Goal: Information Seeking & Learning: Learn about a topic

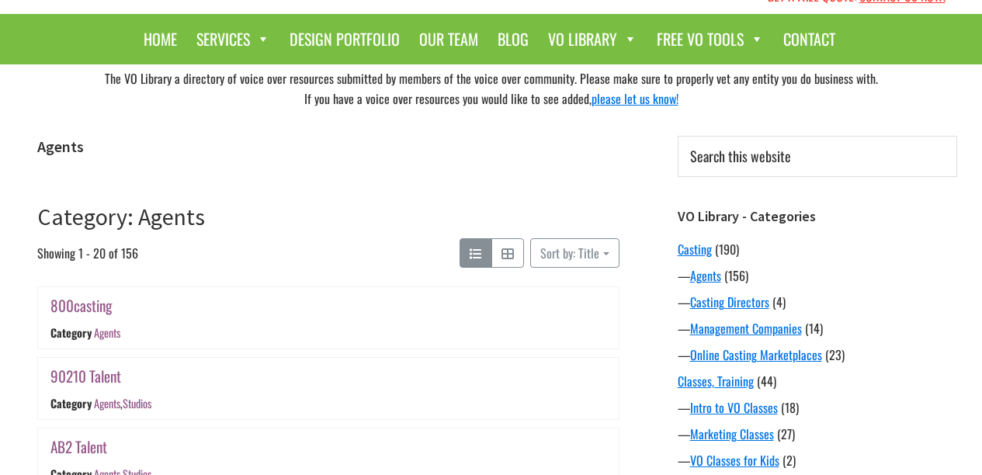
scroll to position [-4, 0]
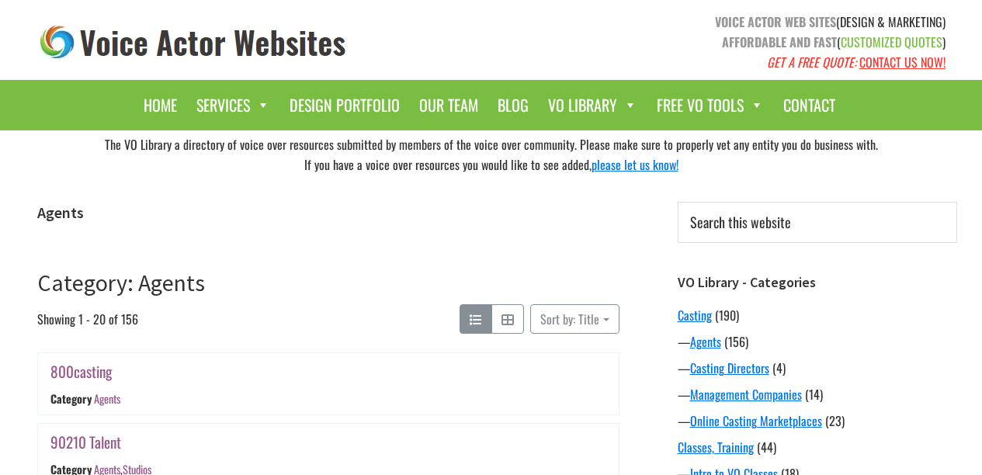
click at [537, 222] on h1 "Agents" at bounding box center [328, 212] width 582 height 19
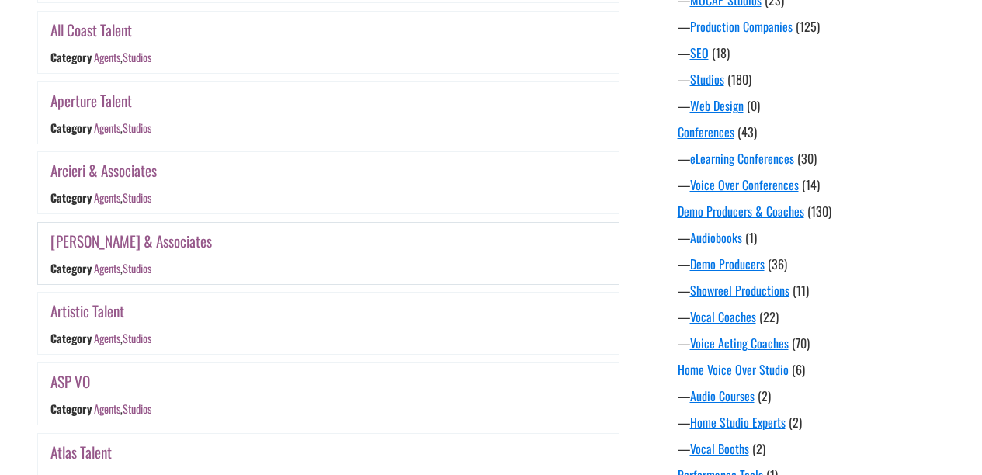
scroll to position [739, 0]
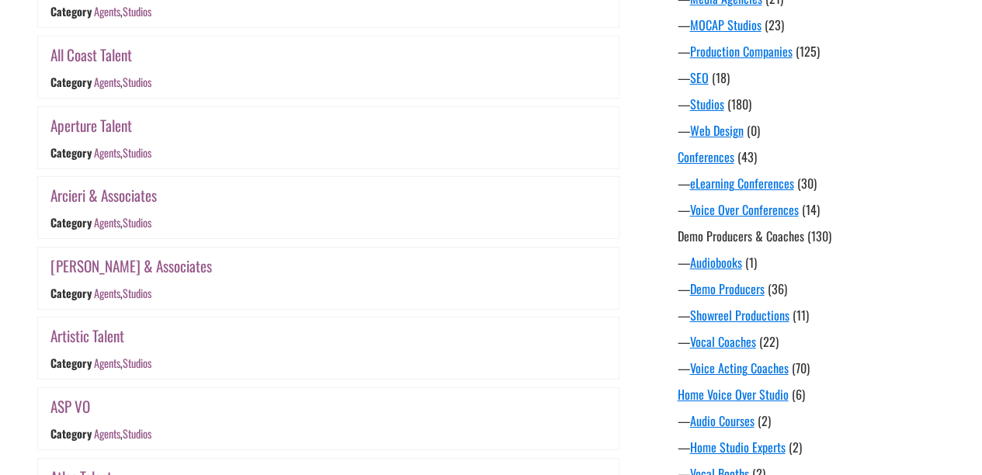
click at [779, 242] on link "Demo Producers & Coaches" at bounding box center [741, 236] width 127 height 19
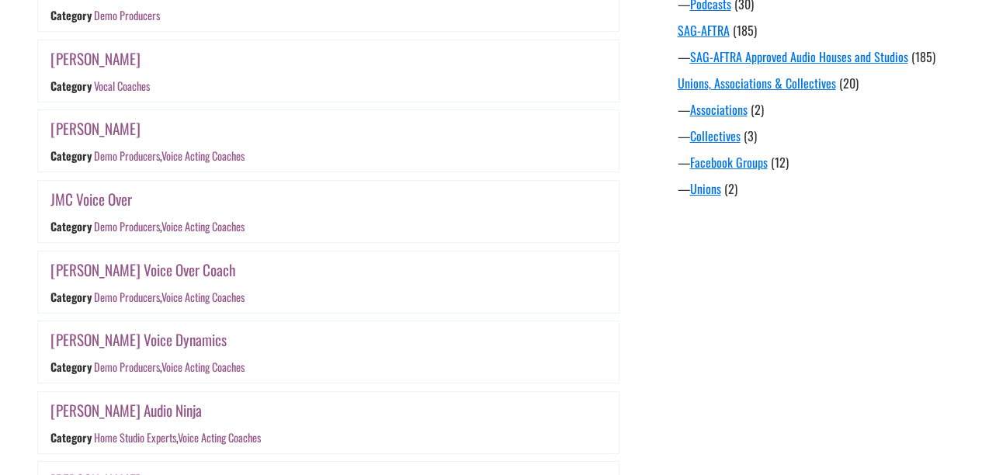
scroll to position [1386, 0]
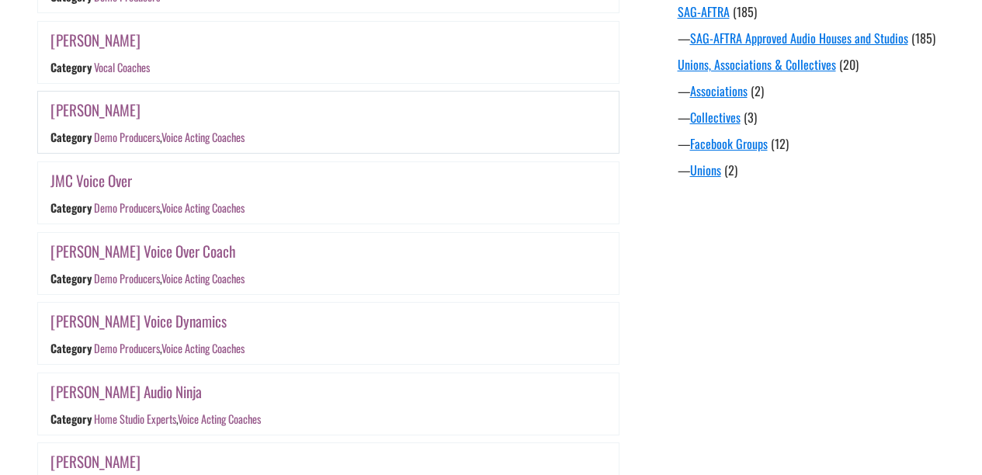
click at [132, 146] on link "Demo Producers" at bounding box center [126, 138] width 66 height 16
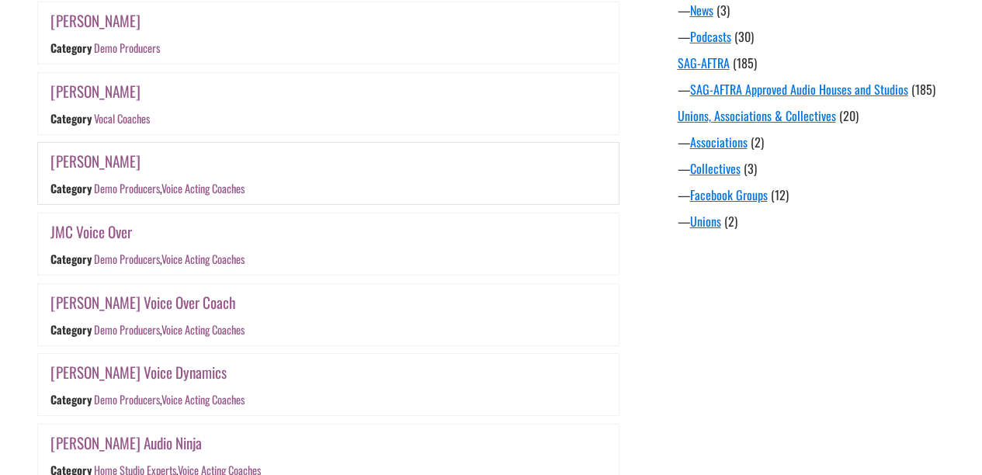
scroll to position [1328, 0]
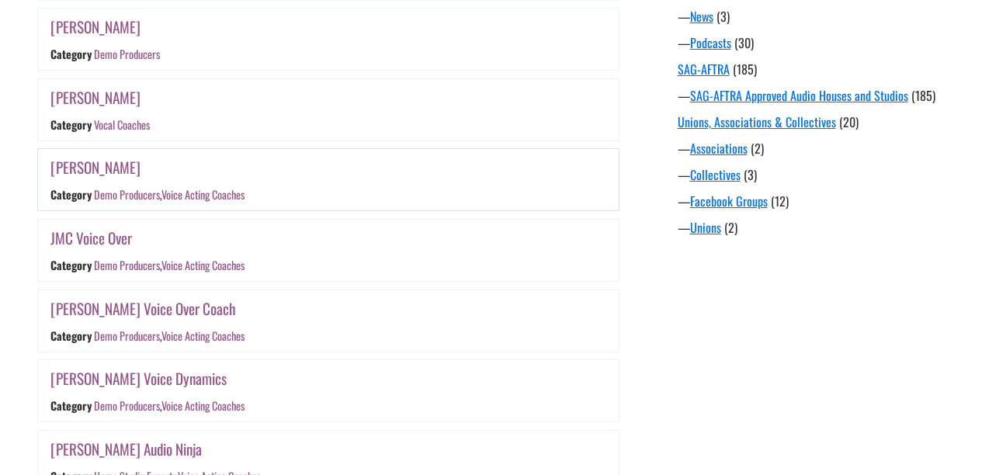
click at [88, 174] on link "Jeff Howell" at bounding box center [95, 167] width 90 height 23
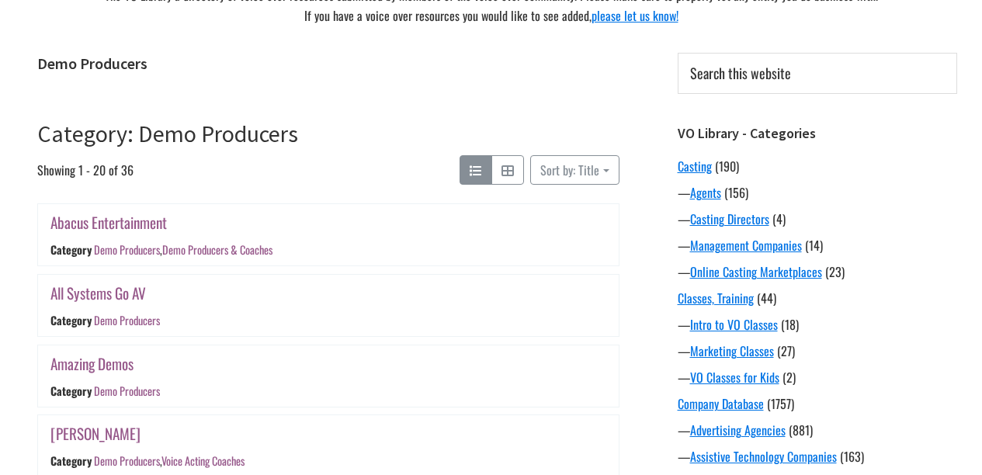
scroll to position [161, 0]
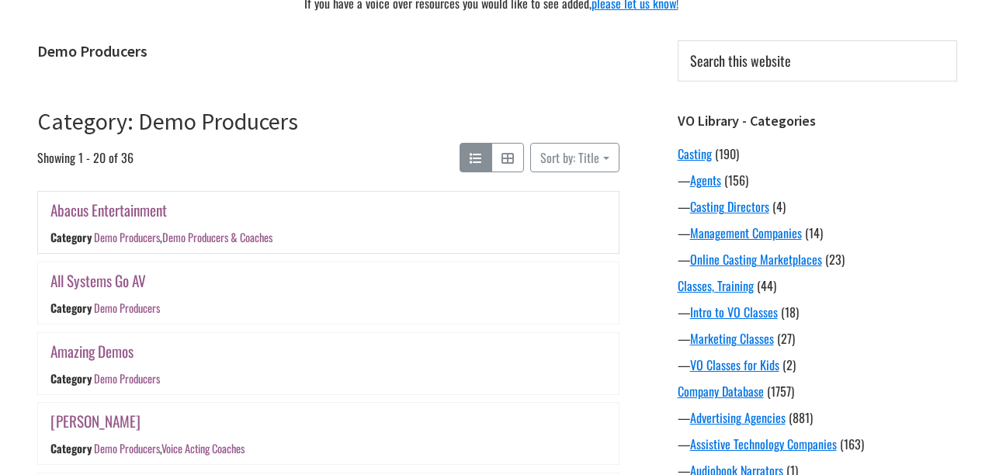
click at [163, 236] on div "Demo Producers , Demo Producers & Coaches" at bounding box center [182, 238] width 179 height 16
click at [133, 213] on link "Abacus Entertainment" at bounding box center [108, 210] width 116 height 23
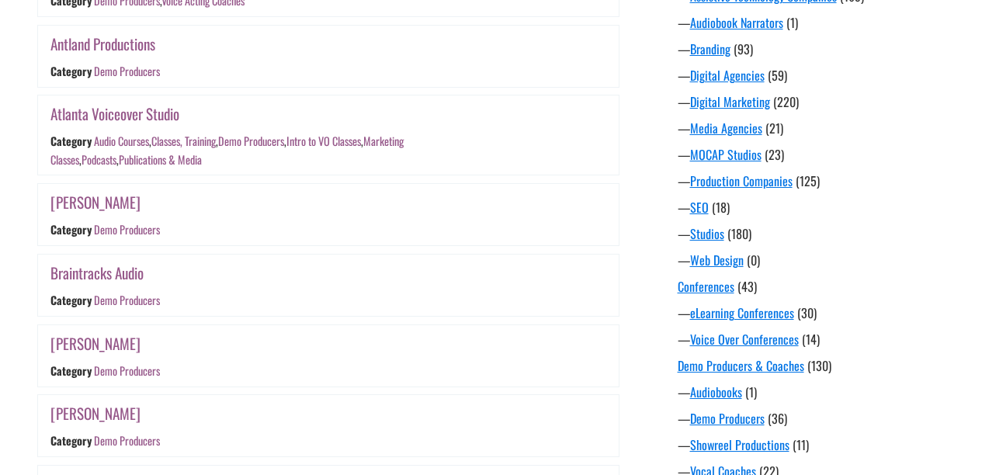
scroll to position [616, 0]
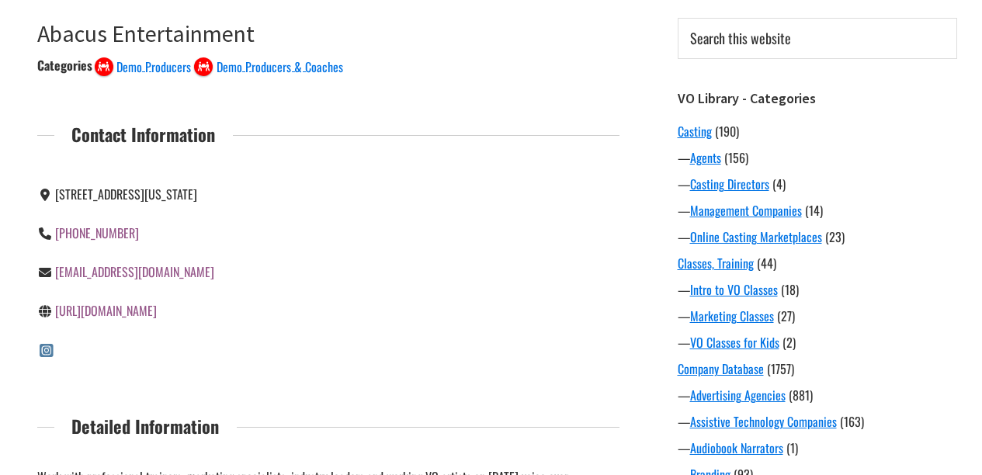
scroll to position [186, 0]
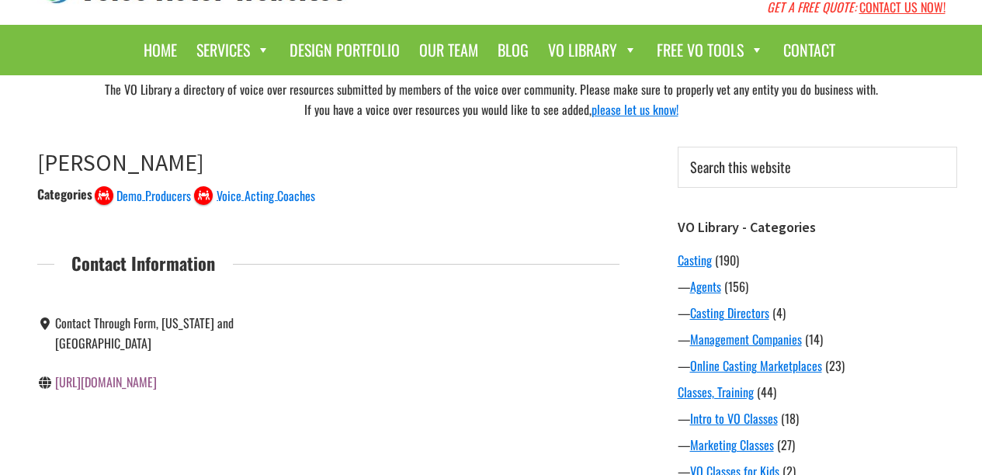
scroll to position [49, 0]
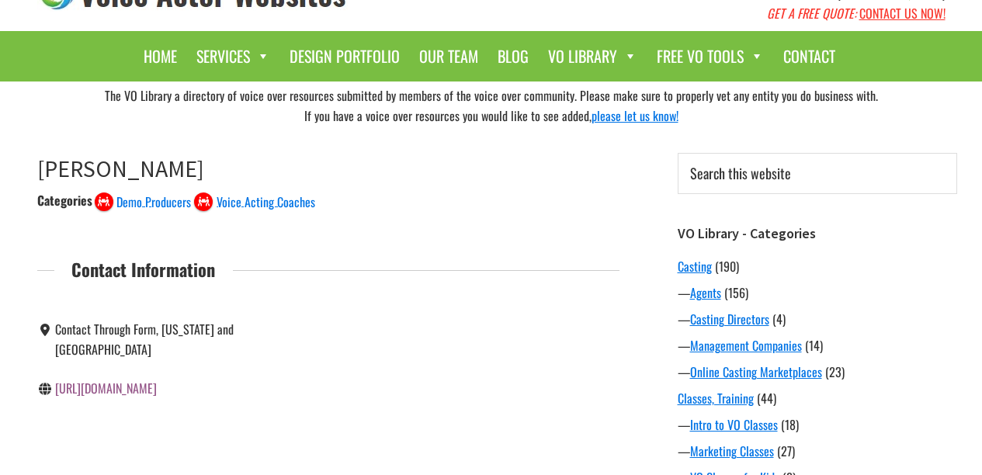
click at [154, 379] on link "http://www.jeffhowellvo.com/" at bounding box center [106, 388] width 102 height 19
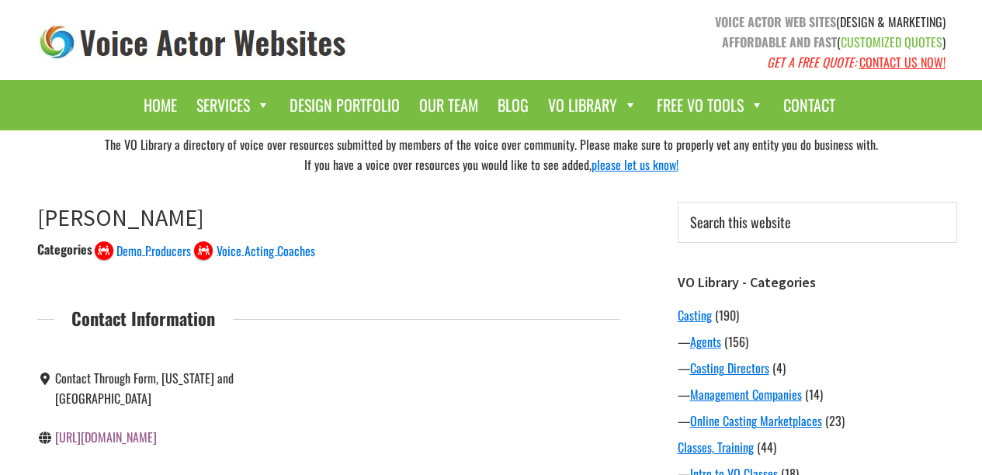
scroll to position [0, 0]
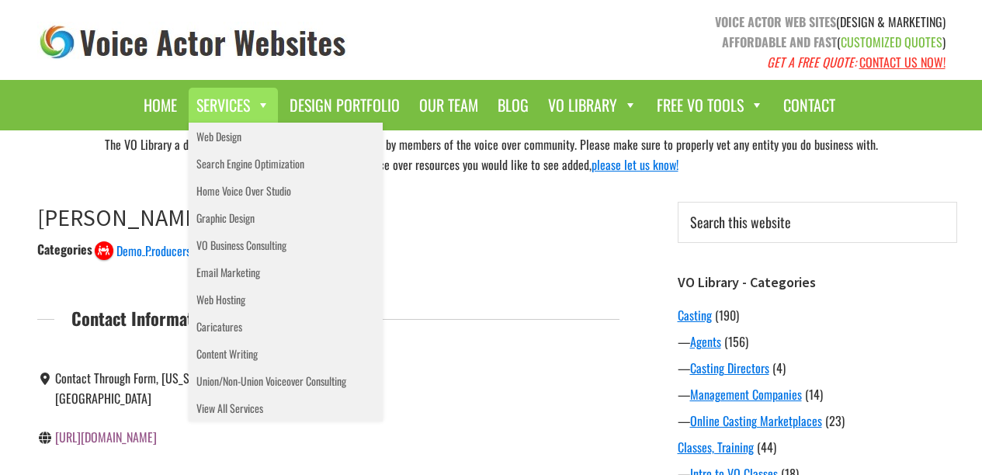
click at [514, 271] on div "Categories Demo Producers Voice Acting Coaches Contact Information Contact Thro…" at bounding box center [328, 347] width 582 height 217
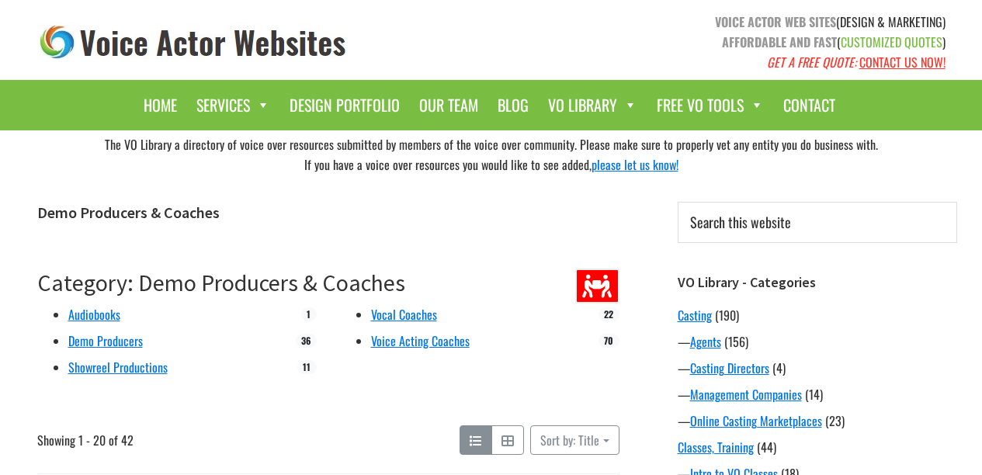
scroll to position [1328, 0]
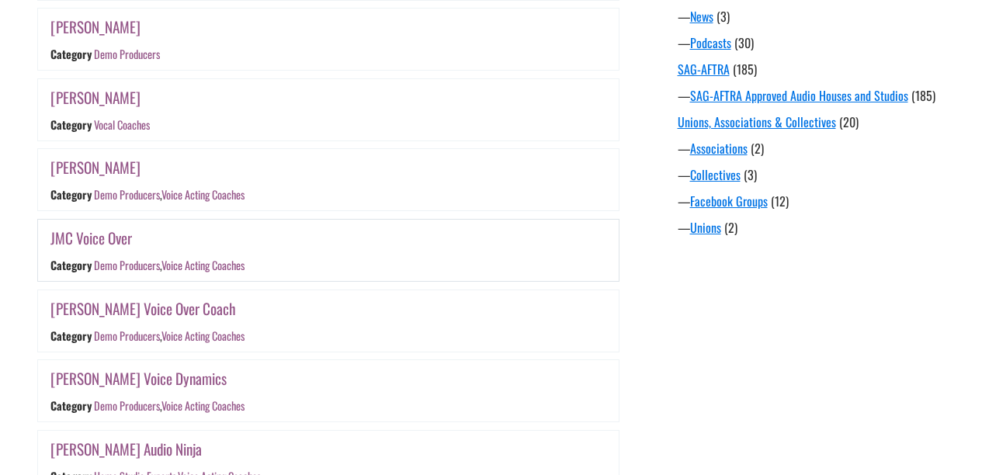
click at [105, 249] on link "JMC Voice Over" at bounding box center [91, 238] width 82 height 23
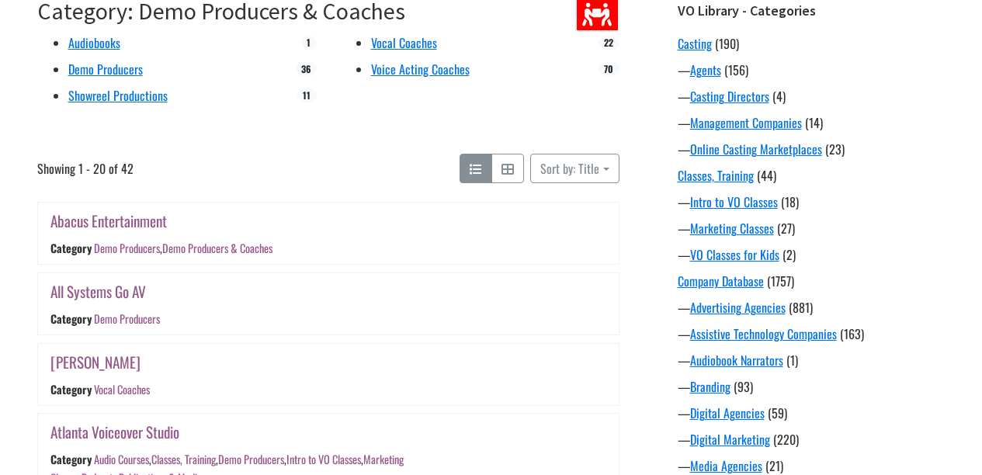
scroll to position [276, 0]
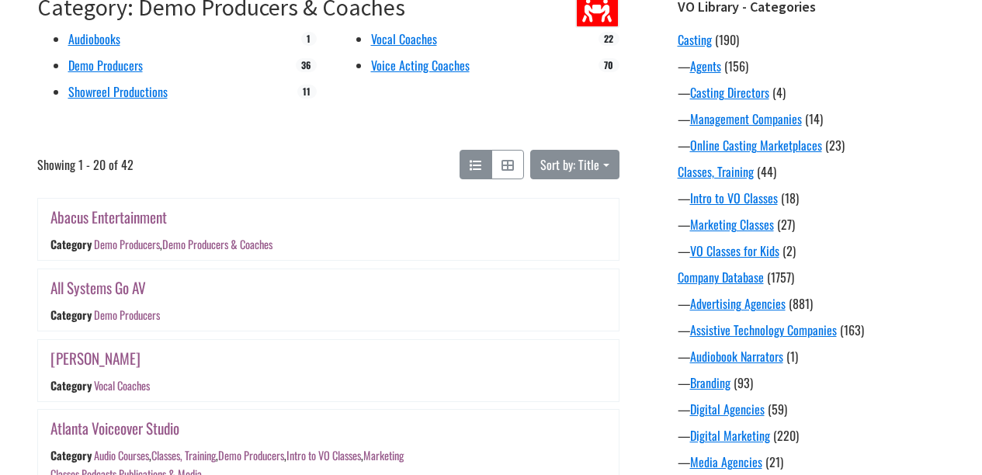
click at [612, 166] on button "Sort by: Title" at bounding box center [574, 164] width 88 height 29
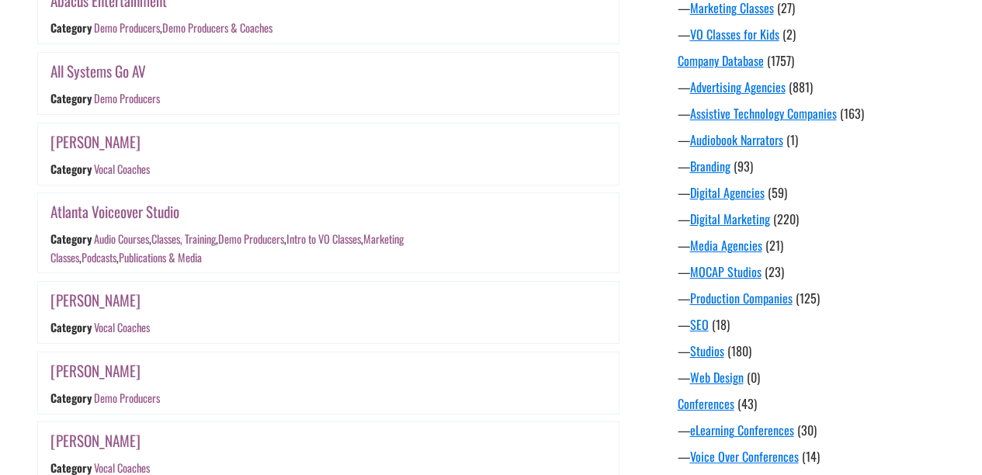
scroll to position [516, 0]
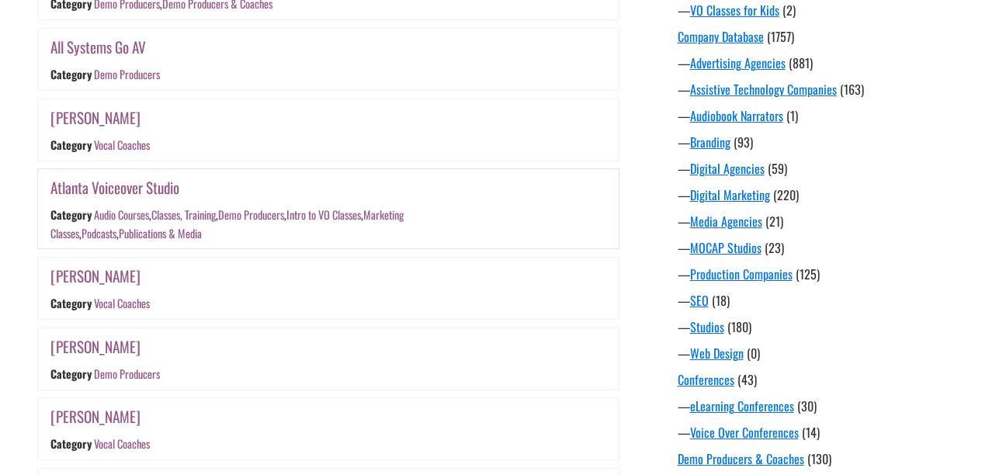
click at [159, 186] on link "Atlanta Voiceover Studio" at bounding box center [114, 187] width 129 height 23
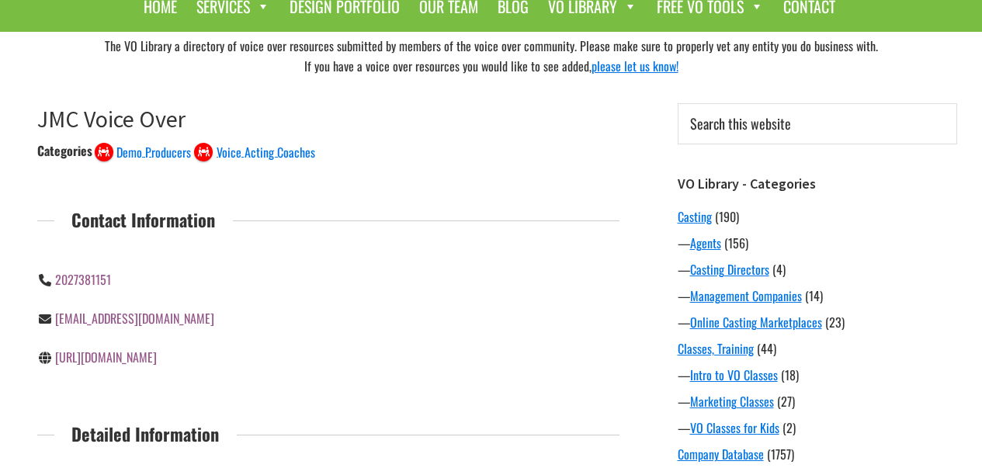
scroll to position [103, 0]
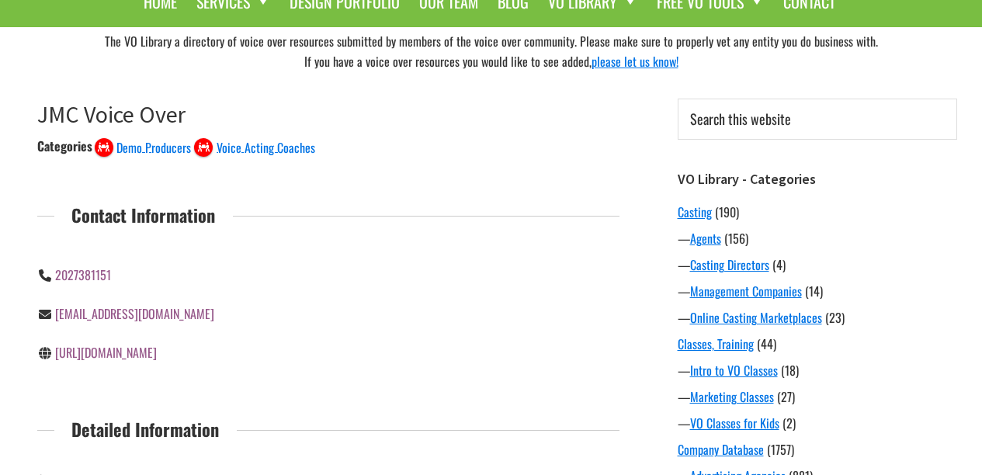
click at [157, 352] on link "[URL][DOMAIN_NAME]" at bounding box center [106, 352] width 102 height 19
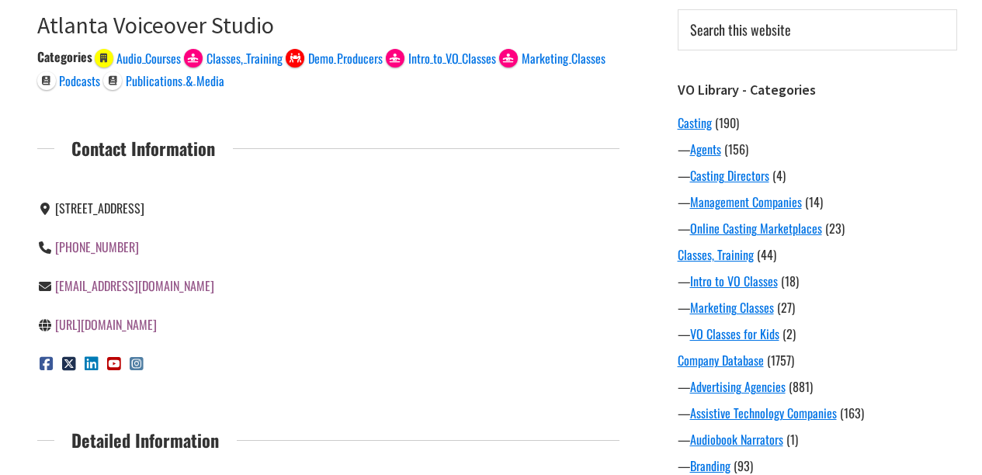
scroll to position [197, 0]
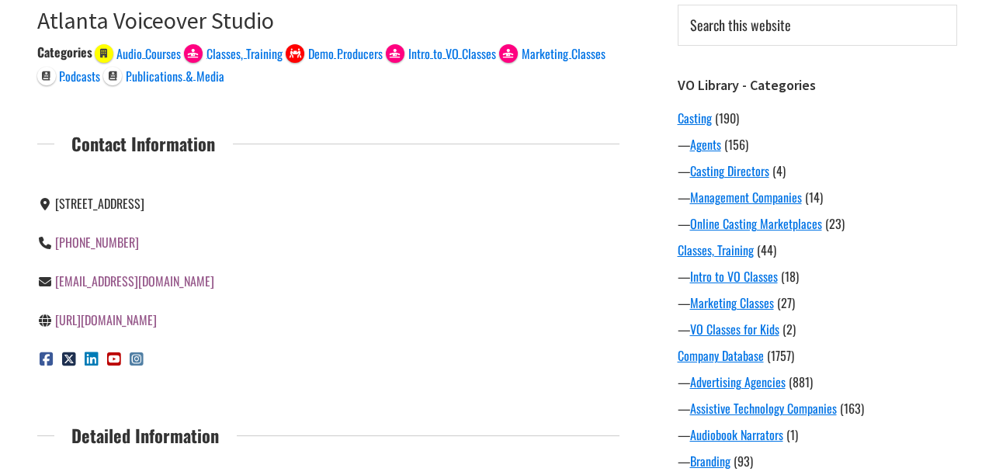
click at [157, 321] on link "[URL][DOMAIN_NAME]" at bounding box center [106, 320] width 102 height 19
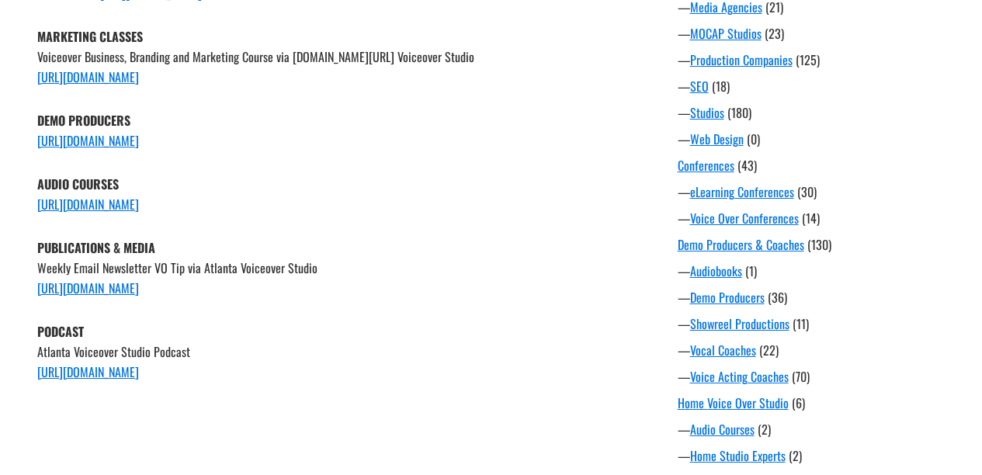
scroll to position [741, 0]
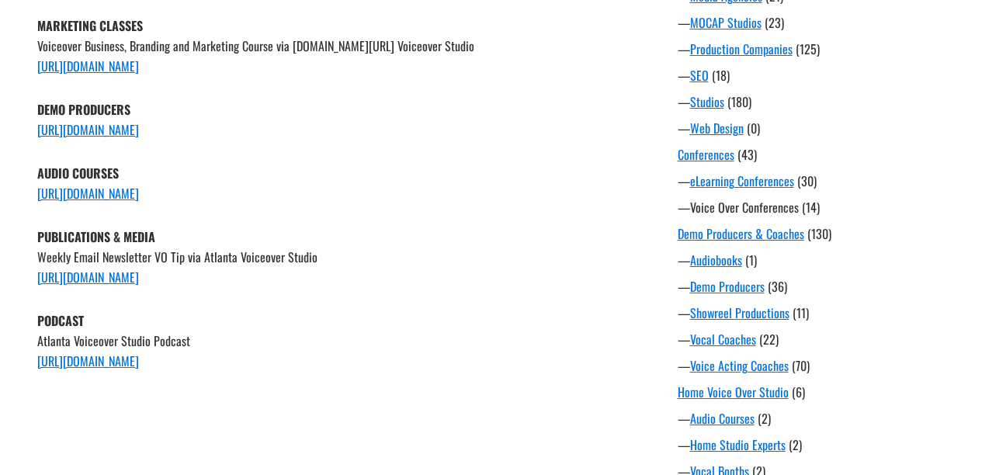
click at [773, 214] on link "Voice Over Conferences" at bounding box center [744, 207] width 109 height 19
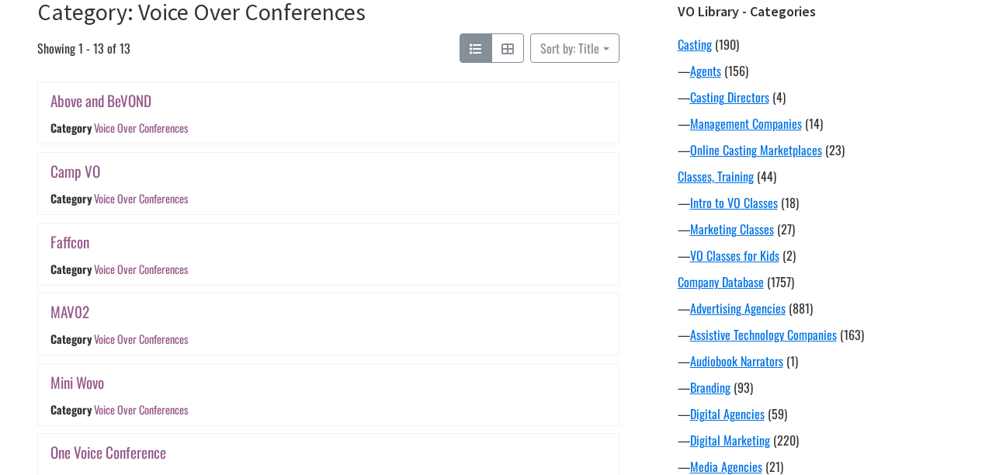
scroll to position [282, 0]
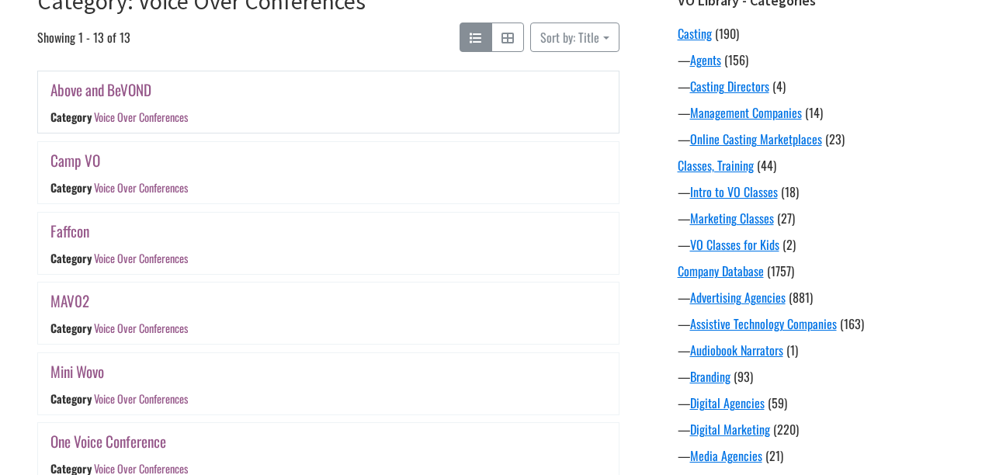
click at [132, 94] on link "Above and BeVOND" at bounding box center [100, 89] width 101 height 23
click at [164, 189] on link "Voice Over Conferences" at bounding box center [140, 187] width 94 height 16
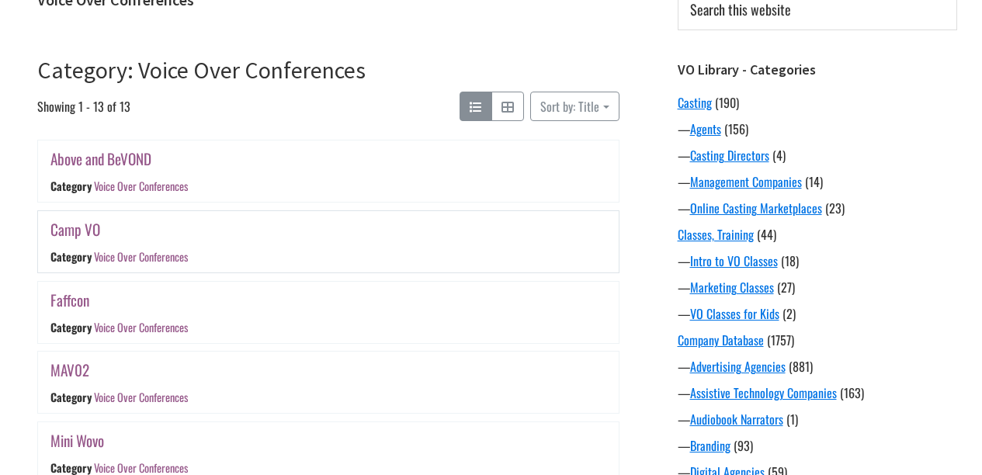
scroll to position [214, 0]
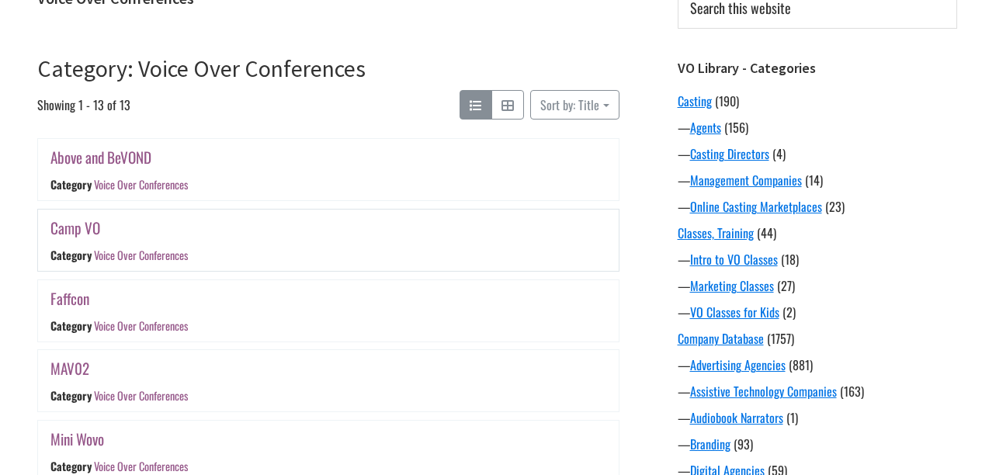
click at [76, 226] on link "Camp VO" at bounding box center [75, 228] width 50 height 23
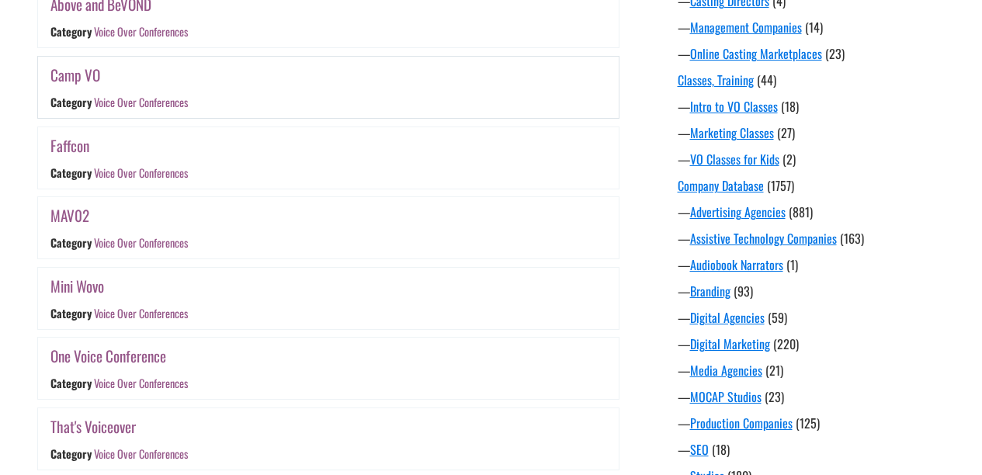
scroll to position [373, 0]
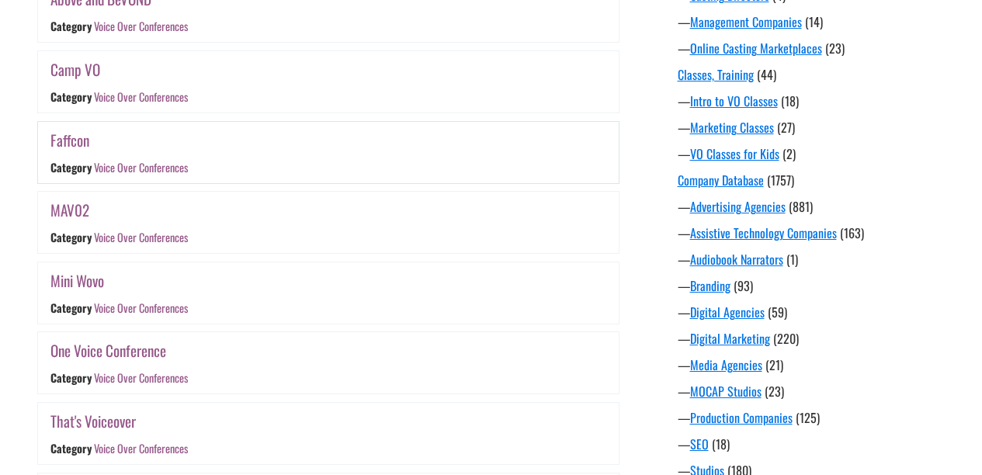
click at [75, 137] on link "Faffcon" at bounding box center [69, 140] width 39 height 23
click at [75, 213] on link "MAV02" at bounding box center [69, 210] width 39 height 23
click at [529, 327] on div "Above and BeVOND Category Voice Over Conferences Camp VO Category Voice Over Co…" at bounding box center [328, 437] width 590 height 914
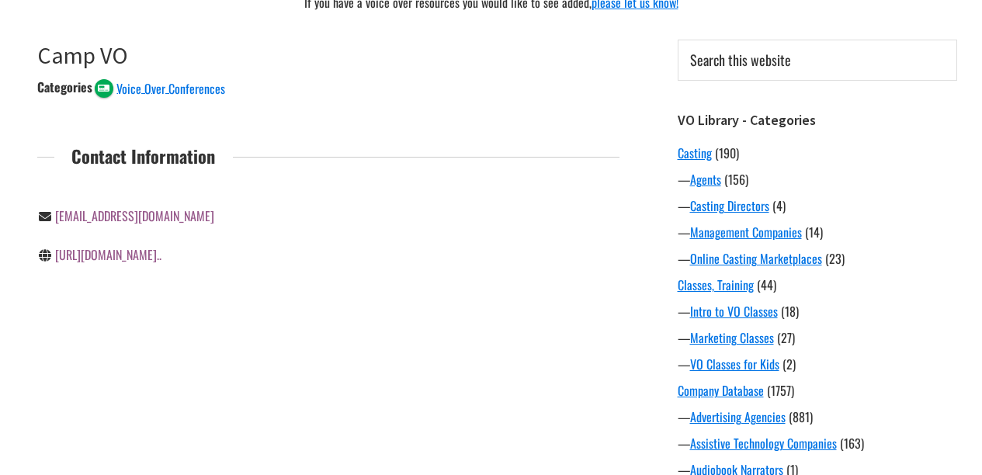
scroll to position [186, 0]
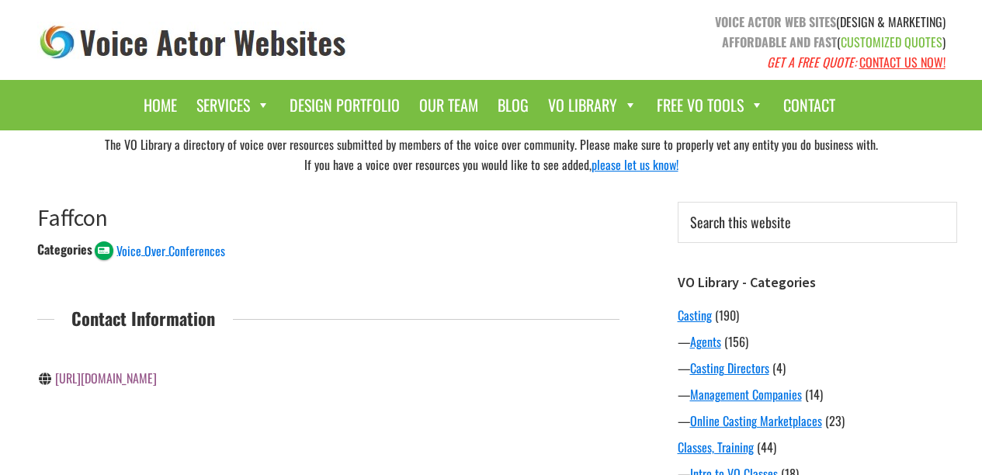
click at [125, 379] on link "[URL][DOMAIN_NAME]" at bounding box center [106, 378] width 102 height 19
click at [144, 378] on link "http://www.faffcon.com/" at bounding box center [106, 378] width 102 height 19
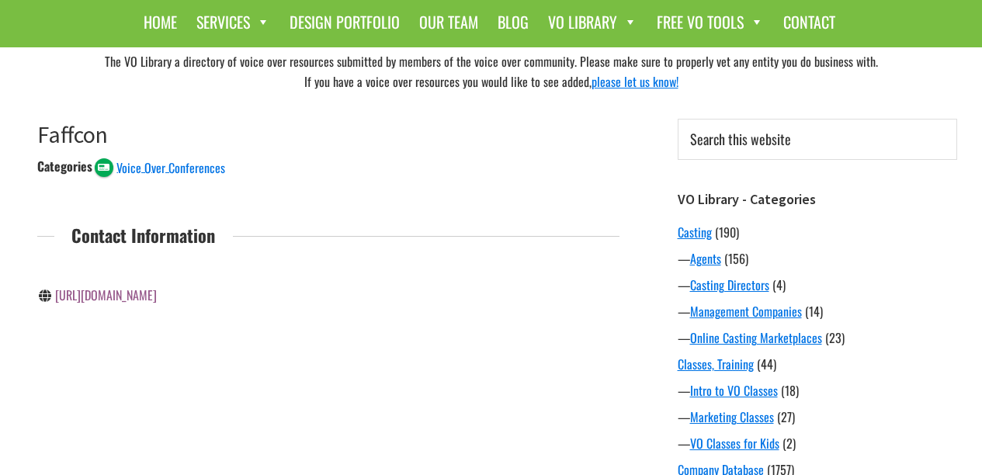
scroll to position [85, 0]
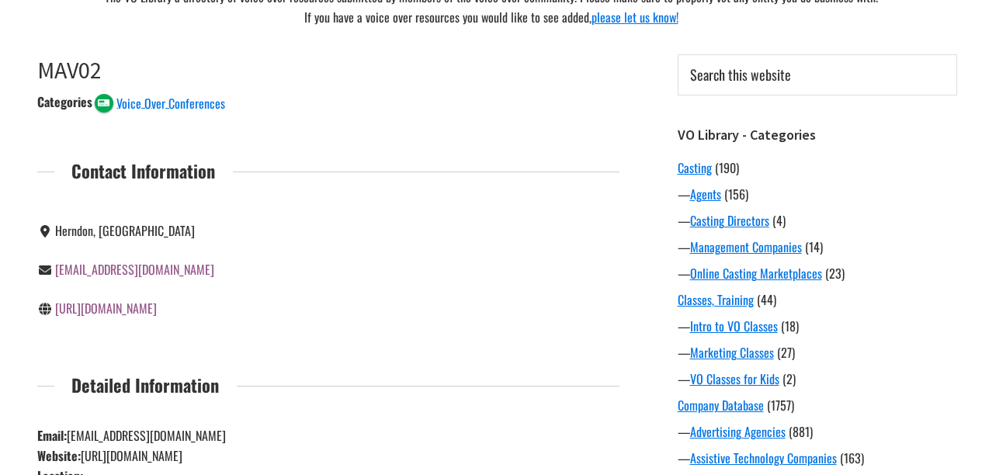
scroll to position [160, 0]
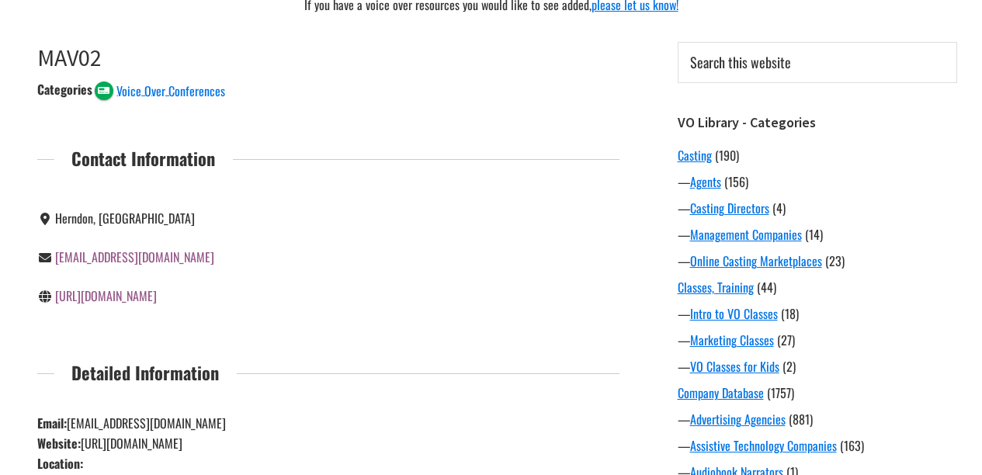
click at [157, 298] on link "[URL][DOMAIN_NAME]" at bounding box center [106, 295] width 102 height 19
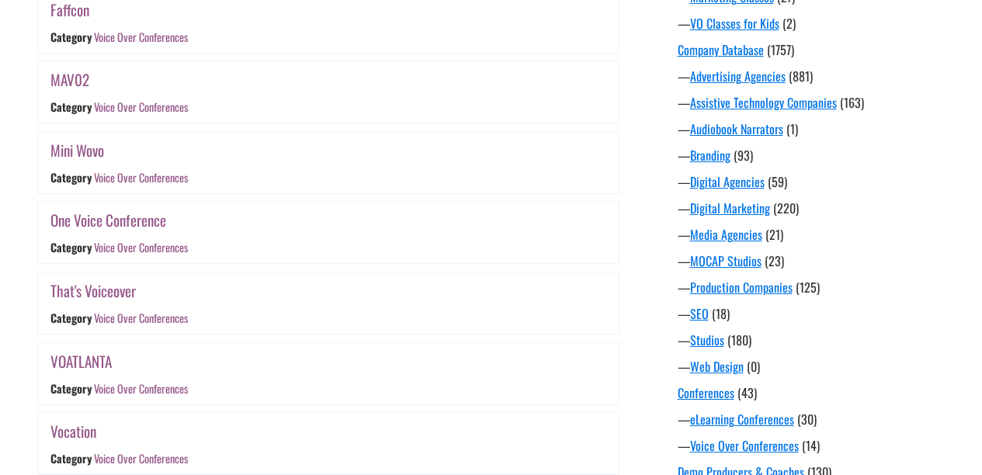
scroll to position [528, 0]
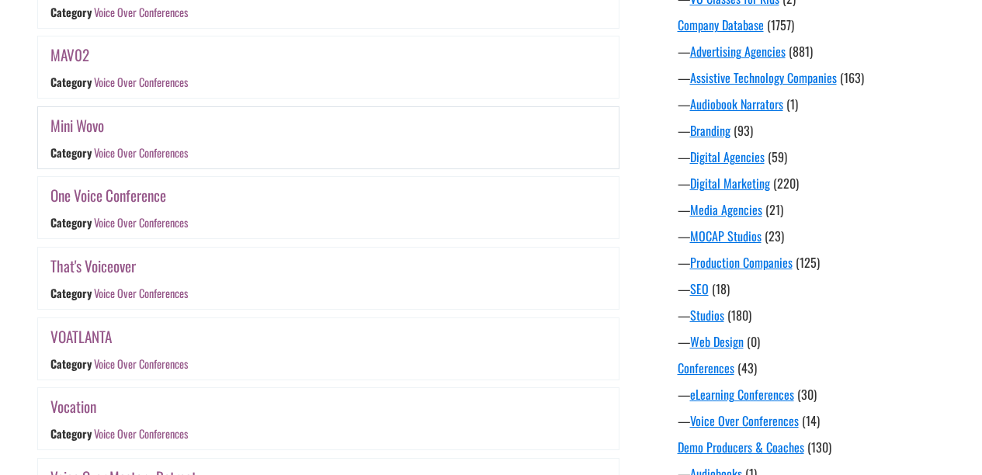
click at [85, 127] on link "Mini Wovo" at bounding box center [77, 125] width 54 height 23
click at [95, 194] on link "One Voice Conference" at bounding box center [108, 195] width 116 height 23
click at [118, 267] on link "That's Voiceover" at bounding box center [92, 266] width 85 height 23
click at [88, 331] on link "VOATLANTA" at bounding box center [80, 336] width 61 height 23
click at [75, 405] on link "Vocation" at bounding box center [73, 406] width 46 height 23
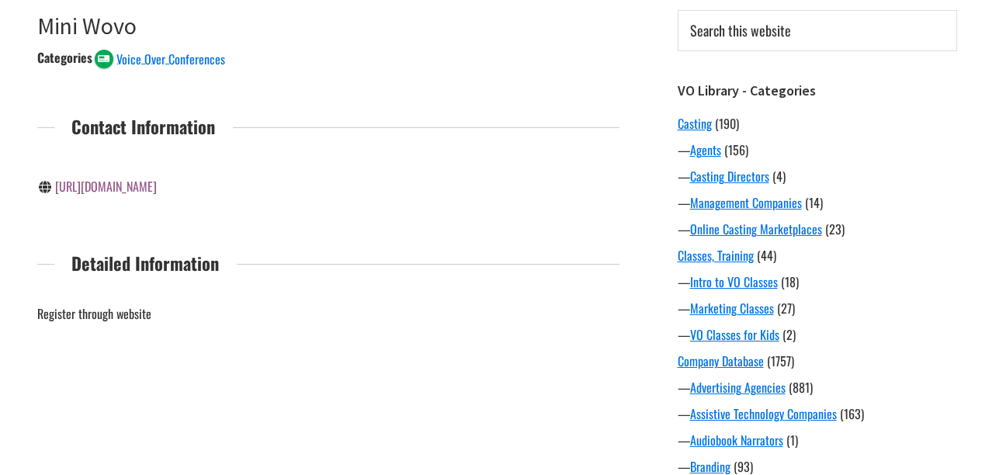
scroll to position [210, 0]
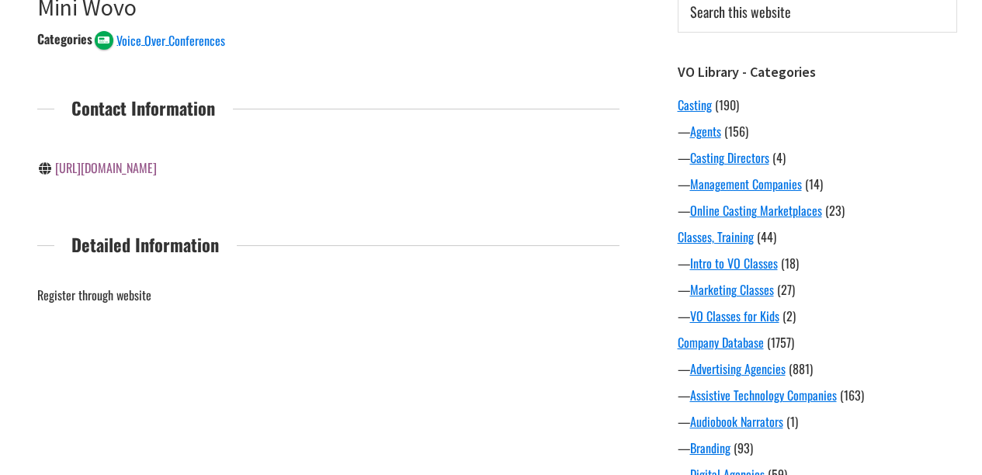
click at [147, 168] on link "https://www.world-voices.org/page-18137" at bounding box center [106, 167] width 102 height 19
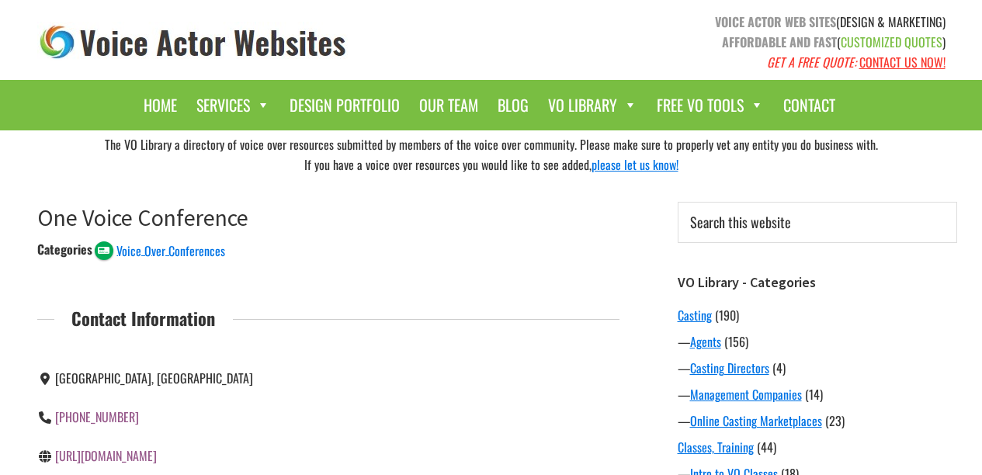
click at [157, 459] on link "https://www.onevoiceconference.com/" at bounding box center [106, 455] width 102 height 19
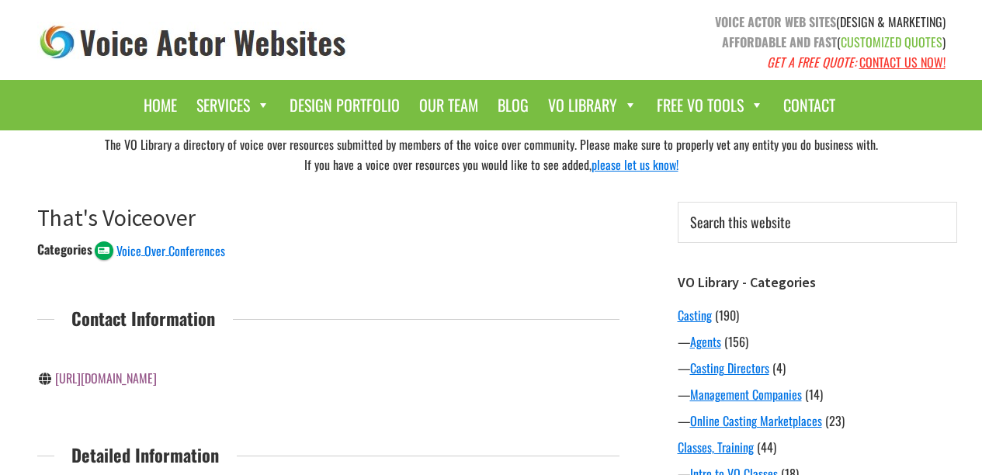
click at [157, 383] on link "[URL][DOMAIN_NAME]" at bounding box center [106, 378] width 102 height 19
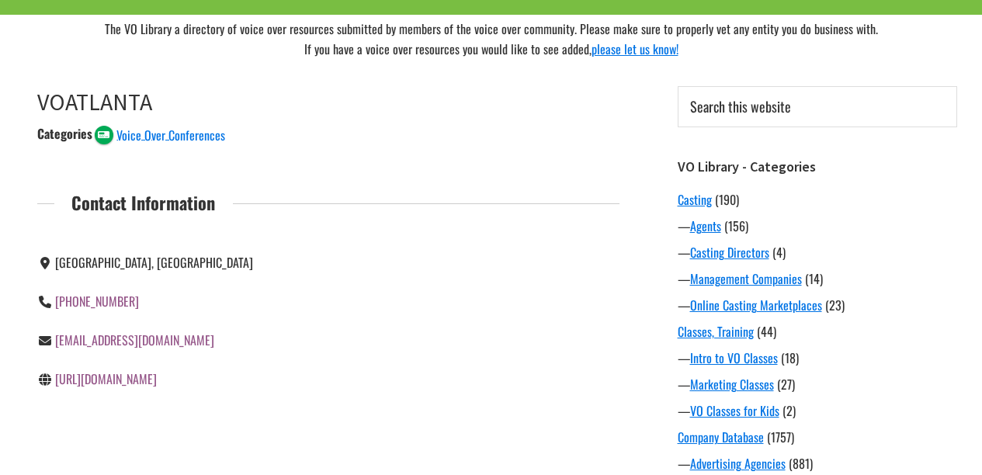
scroll to position [126, 0]
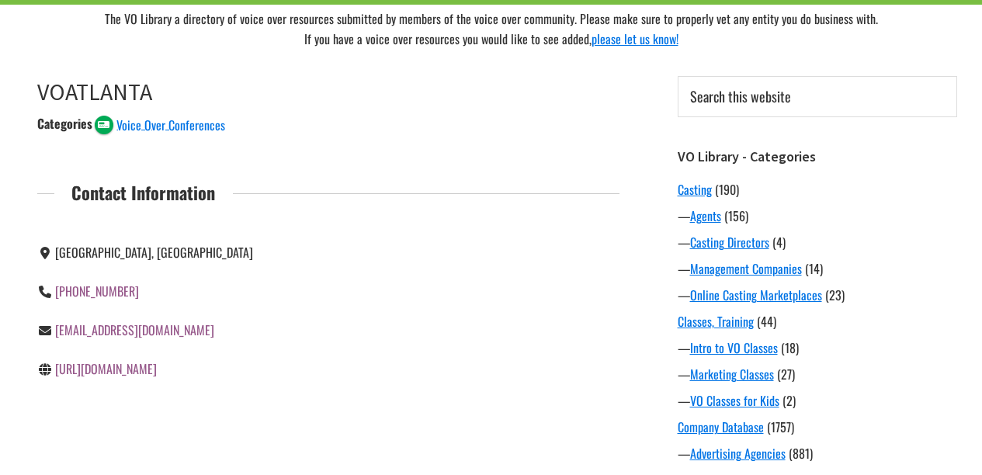
click at [130, 371] on link "[URL][DOMAIN_NAME]" at bounding box center [106, 368] width 102 height 19
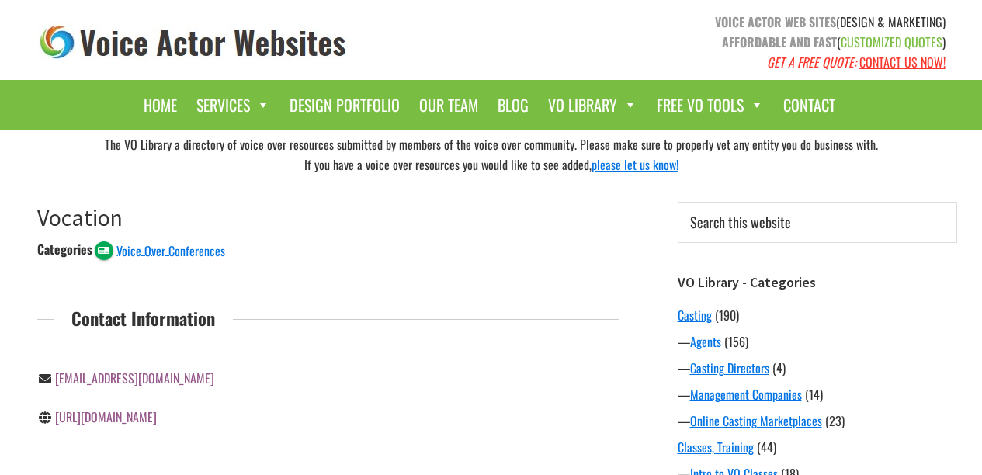
click at [142, 416] on link "[URL][DOMAIN_NAME]" at bounding box center [106, 417] width 102 height 19
